Goal: Transaction & Acquisition: Purchase product/service

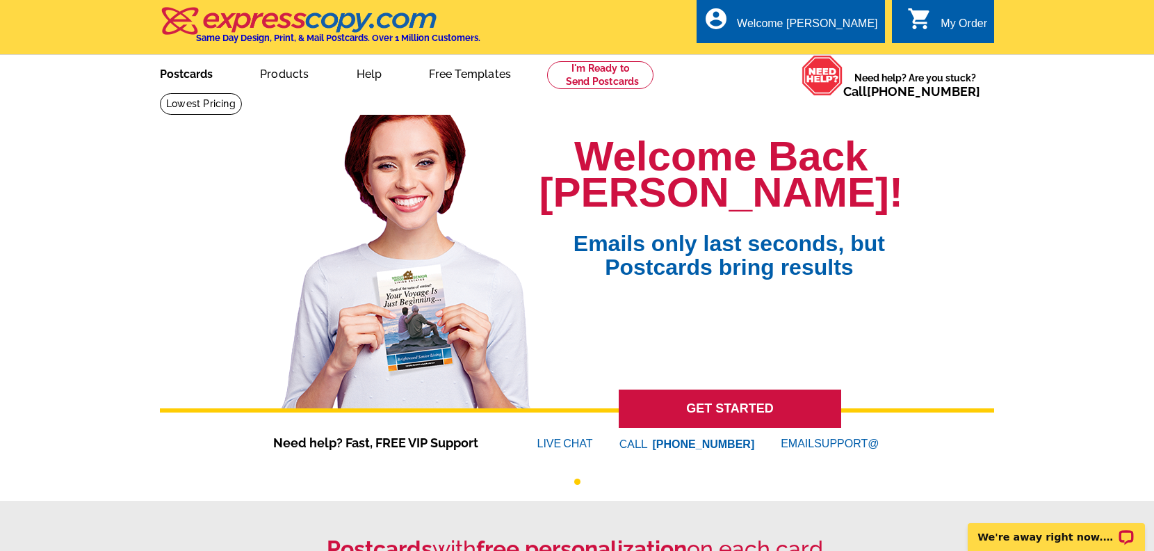
click at [210, 86] on link "Postcards" at bounding box center [186, 72] width 97 height 33
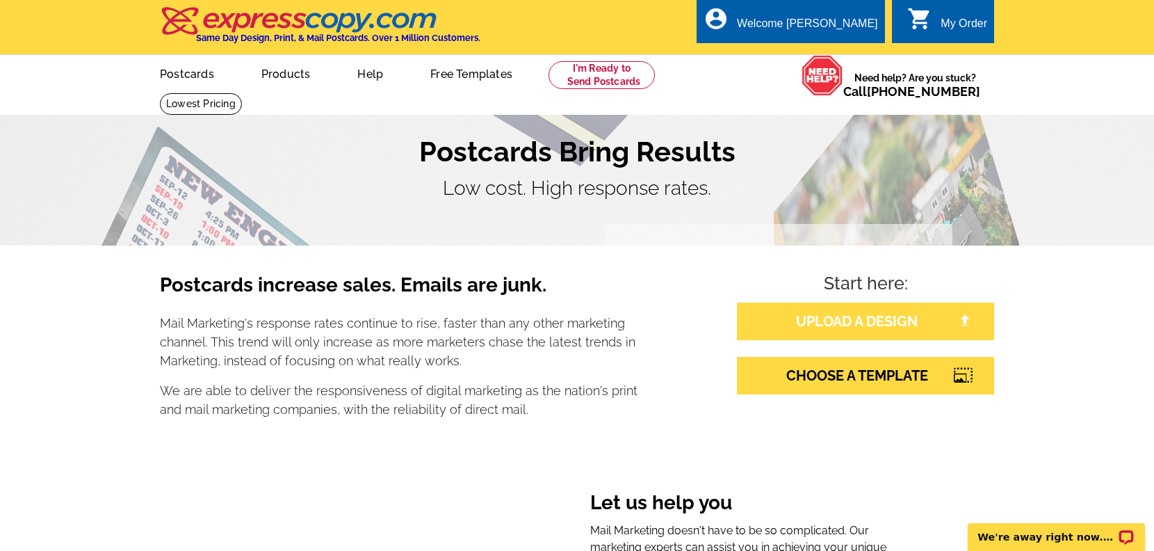
click at [826, 315] on link "UPLOAD A DESIGN" at bounding box center [865, 321] width 257 height 38
